Goal: Information Seeking & Learning: Find specific fact

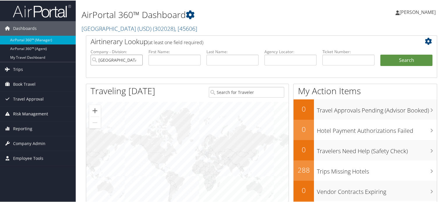
drag, startPoint x: 138, startPoint y: 60, endPoint x: 66, endPoint y: 108, distance: 86.3
click at [138, 60] on input "[GEOGRAPHIC_DATA] (USD)" at bounding box center [117, 59] width 52 height 11
click at [28, 140] on span "Company Admin" at bounding box center [29, 143] width 32 height 15
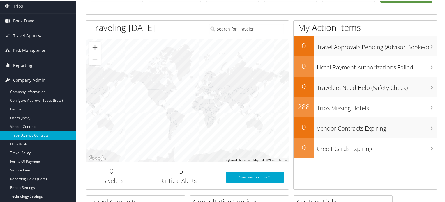
scroll to position [32, 0]
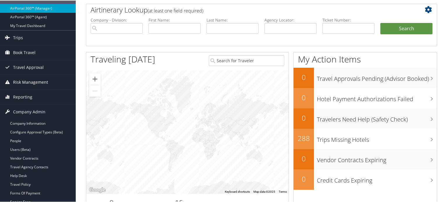
click at [41, 81] on span "Risk Management" at bounding box center [30, 82] width 35 height 15
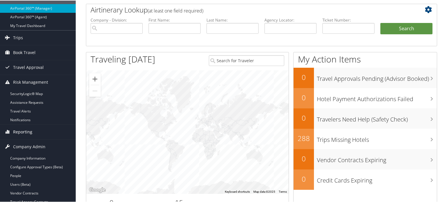
click at [30, 133] on span "Reporting" at bounding box center [22, 131] width 19 height 15
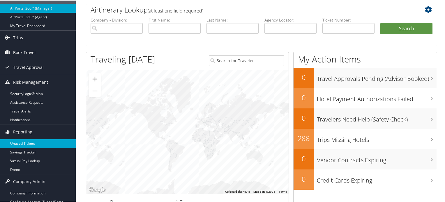
click at [33, 143] on link "Unused Tickets" at bounding box center [38, 143] width 76 height 9
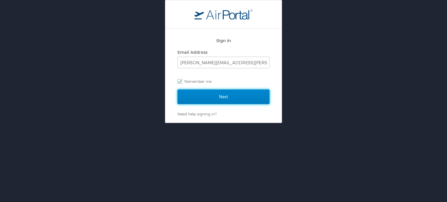
click at [203, 99] on input "Next" at bounding box center [224, 97] width 92 height 15
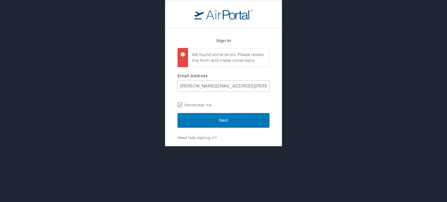
click at [193, 109] on label "Remember me" at bounding box center [224, 105] width 92 height 9
click at [181, 107] on input "Remember me" at bounding box center [180, 105] width 4 height 4
click at [181, 109] on label "Remember me" at bounding box center [224, 105] width 92 height 9
click at [181, 107] on input "Remember me" at bounding box center [180, 105] width 4 height 4
checkbox input "true"
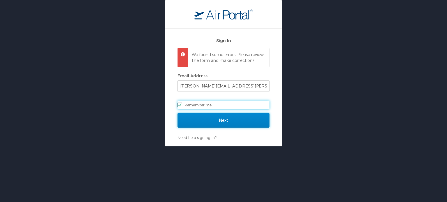
click at [213, 128] on input "Next" at bounding box center [224, 120] width 92 height 15
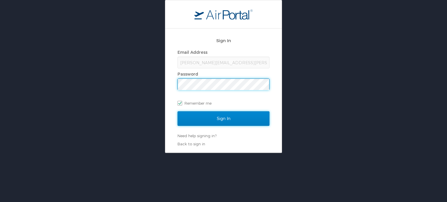
click at [214, 123] on input "Sign In" at bounding box center [224, 119] width 92 height 15
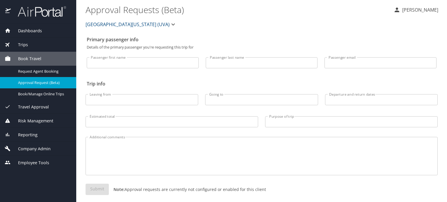
click at [42, 109] on span "Travel Approval" at bounding box center [30, 107] width 38 height 6
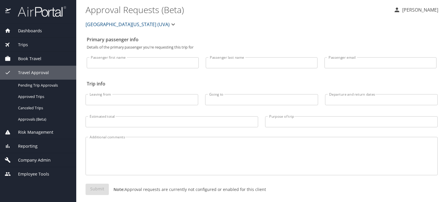
click at [41, 133] on span "Risk Management" at bounding box center [32, 132] width 43 height 6
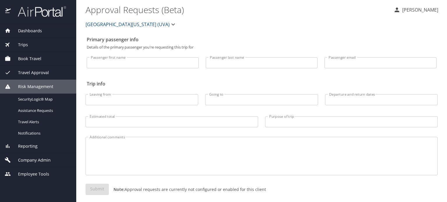
click at [33, 145] on span "Reporting" at bounding box center [24, 146] width 27 height 6
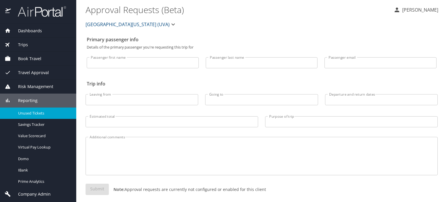
click at [31, 112] on span "Unused Tickets" at bounding box center [43, 114] width 51 height 6
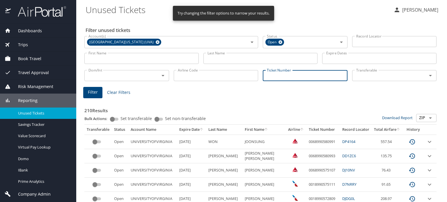
click at [283, 78] on input "Ticket Number" at bounding box center [305, 75] width 85 height 11
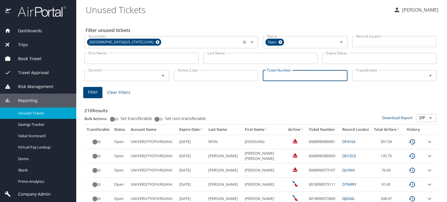
click at [155, 43] on icon at bounding box center [157, 42] width 4 height 6
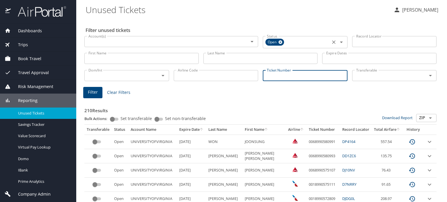
click at [279, 40] on icon at bounding box center [281, 42] width 4 height 4
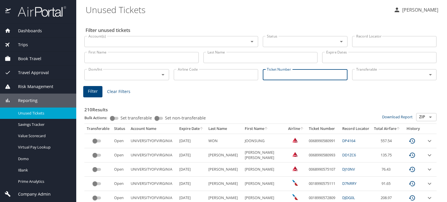
click at [270, 72] on input "Ticket Number" at bounding box center [305, 74] width 85 height 11
type input "7"
type input "0"
type input "0167230920108"
click at [96, 91] on span "Filter" at bounding box center [93, 91] width 10 height 7
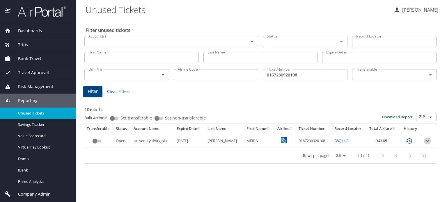
click at [428, 140] on icon "expand row" at bounding box center [427, 141] width 7 height 7
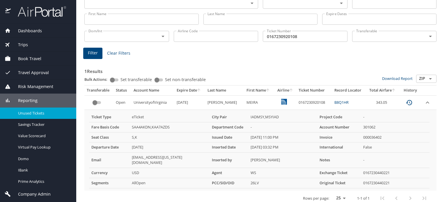
scroll to position [39, 0]
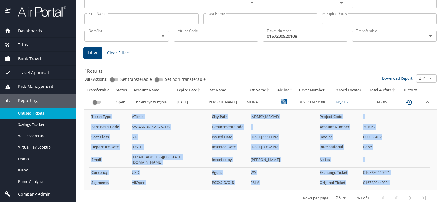
drag, startPoint x: 389, startPoint y: 177, endPoint x: 88, endPoint y: 116, distance: 307.5
click at [88, 116] on div "Ticket Type eTicket City Pair IADMSY,MSYIAD Project Code - Fare Basis Code SAA4…" at bounding box center [259, 150] width 345 height 81
click at [161, 183] on div "Ticket Type eTicket City Pair IADMSY,MSYIAD Project Code - Fare Basis Code SAA4…" at bounding box center [259, 150] width 345 height 81
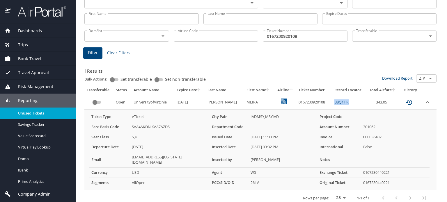
drag, startPoint x: 345, startPoint y: 102, endPoint x: 327, endPoint y: 104, distance: 18.1
click at [332, 104] on td "B8Q1HR" at bounding box center [349, 102] width 34 height 14
copy link "B8Q1HR"
drag, startPoint x: 360, startPoint y: 168, endPoint x: 387, endPoint y: 167, distance: 26.5
click at [387, 168] on td "0167230440221" at bounding box center [395, 173] width 69 height 10
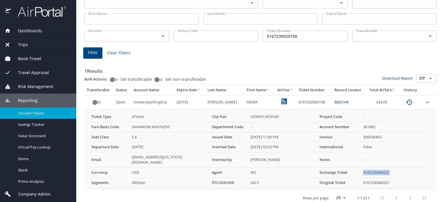
copy td "0167230440221"
drag, startPoint x: 390, startPoint y: 177, endPoint x: 356, endPoint y: 176, distance: 34.4
click at [356, 178] on tr "Segments AllOpen PCC/SID/OID 26LV Original Ticket 0167230440221" at bounding box center [259, 183] width 341 height 10
click at [394, 168] on td "0167230440221" at bounding box center [395, 173] width 69 height 10
click at [368, 178] on td "0167230440221" at bounding box center [395, 183] width 69 height 10
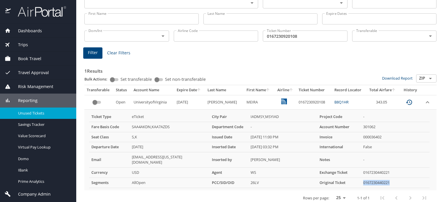
click at [368, 178] on td "0167230440221" at bounding box center [395, 183] width 69 height 10
copy td "0167230440221"
click at [377, 170] on td "0167230440221" at bounding box center [395, 173] width 69 height 10
copy td "0167230440221"
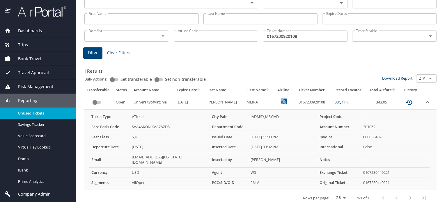
click at [303, 102] on td "0167230920108" at bounding box center [314, 102] width 36 height 14
copy td "0167230920108"
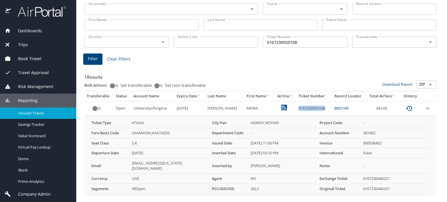
scroll to position [33, 0]
